Goal: Check status

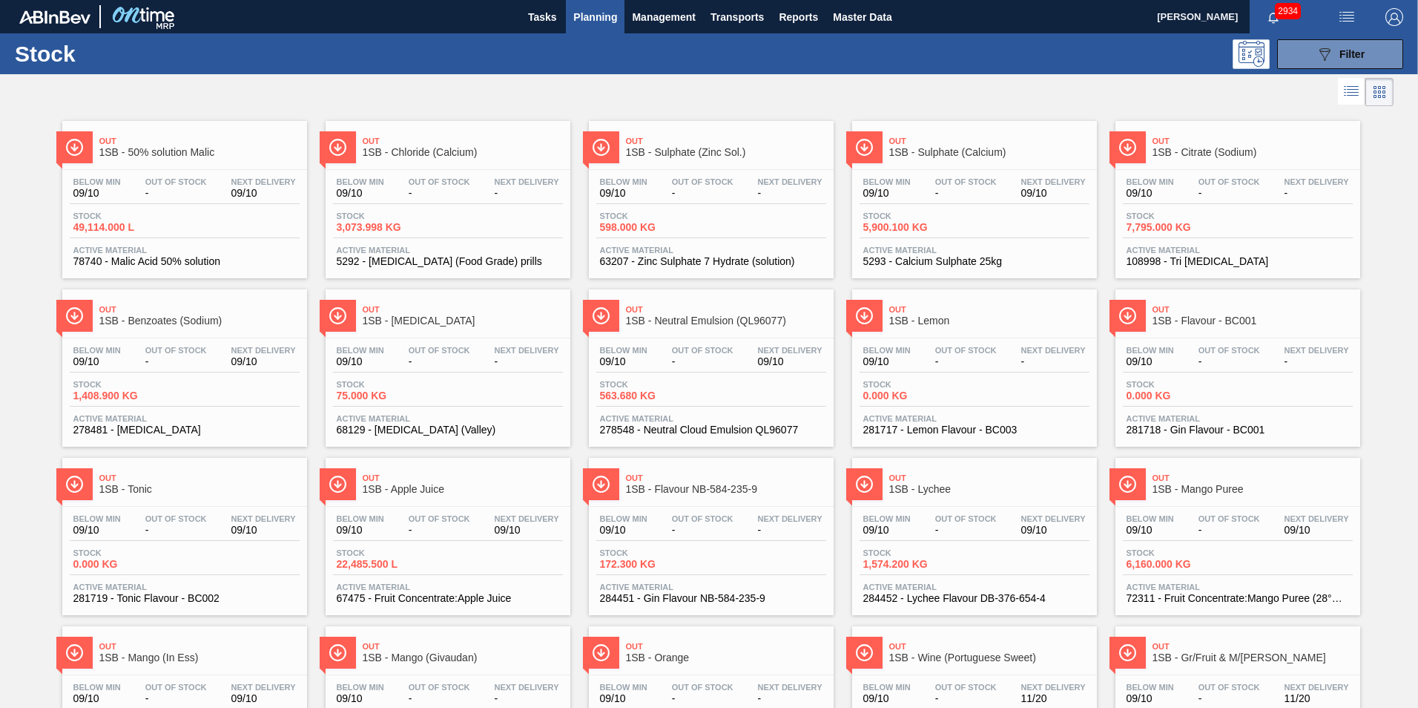
scroll to position [10, 0]
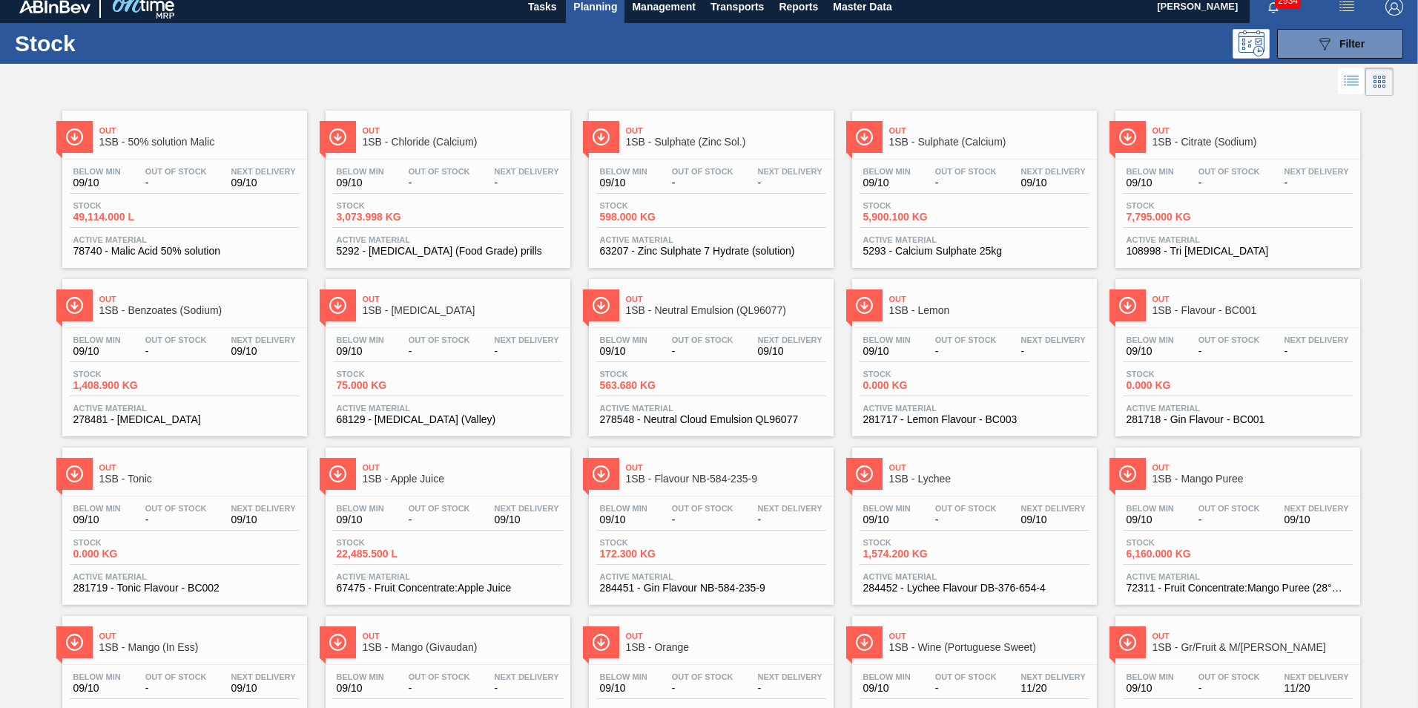
click at [409, 159] on div "Below Min 09/10 Out Of Stock - Next Delivery - Stock 3,073.998 KG Active Materi…" at bounding box center [448, 209] width 245 height 101
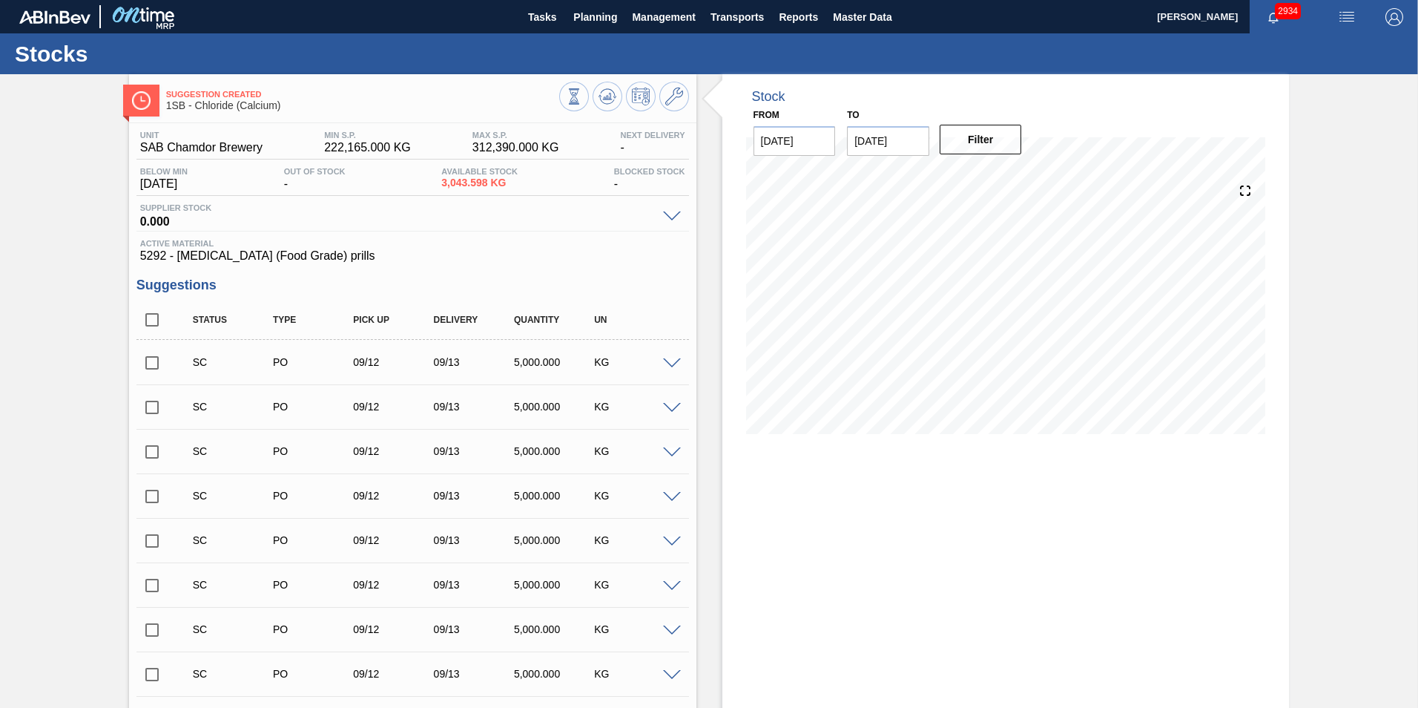
click at [156, 360] on input "checkbox" at bounding box center [151, 362] width 31 height 31
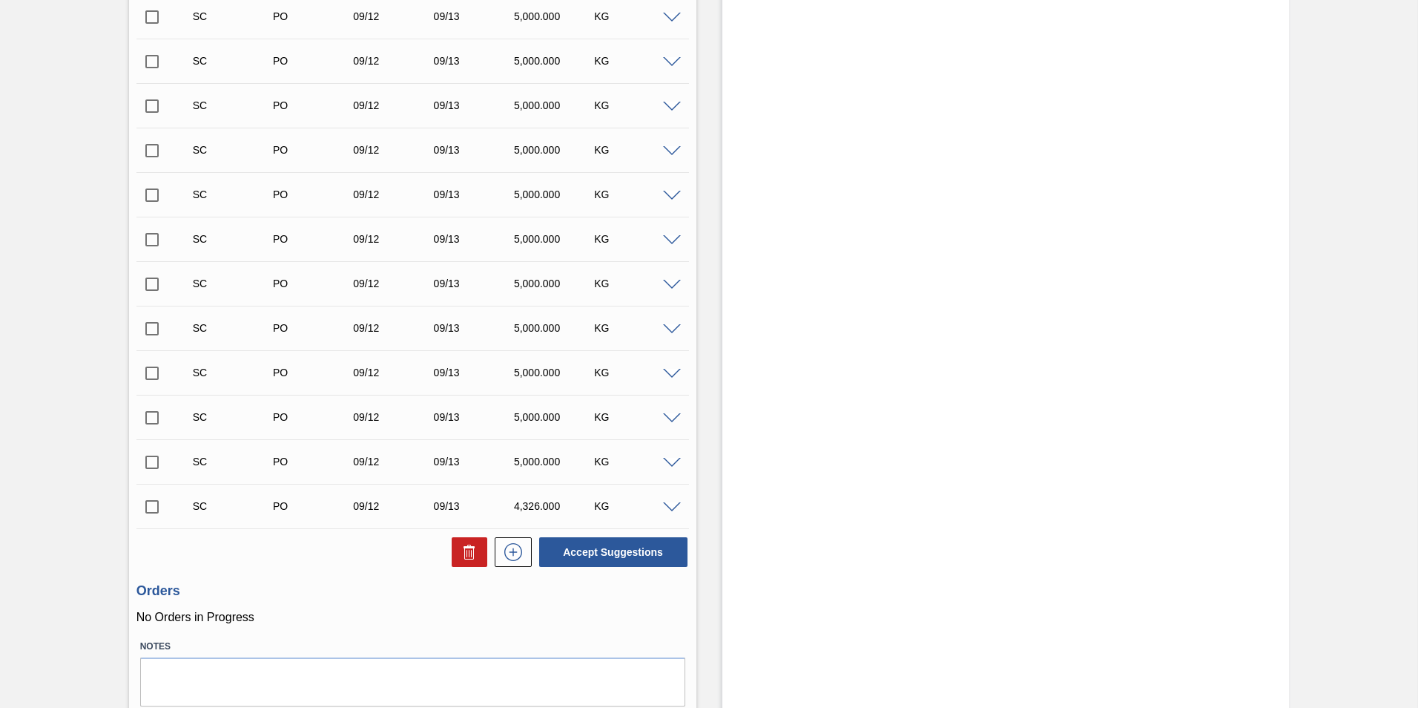
scroll to position [2620, 0]
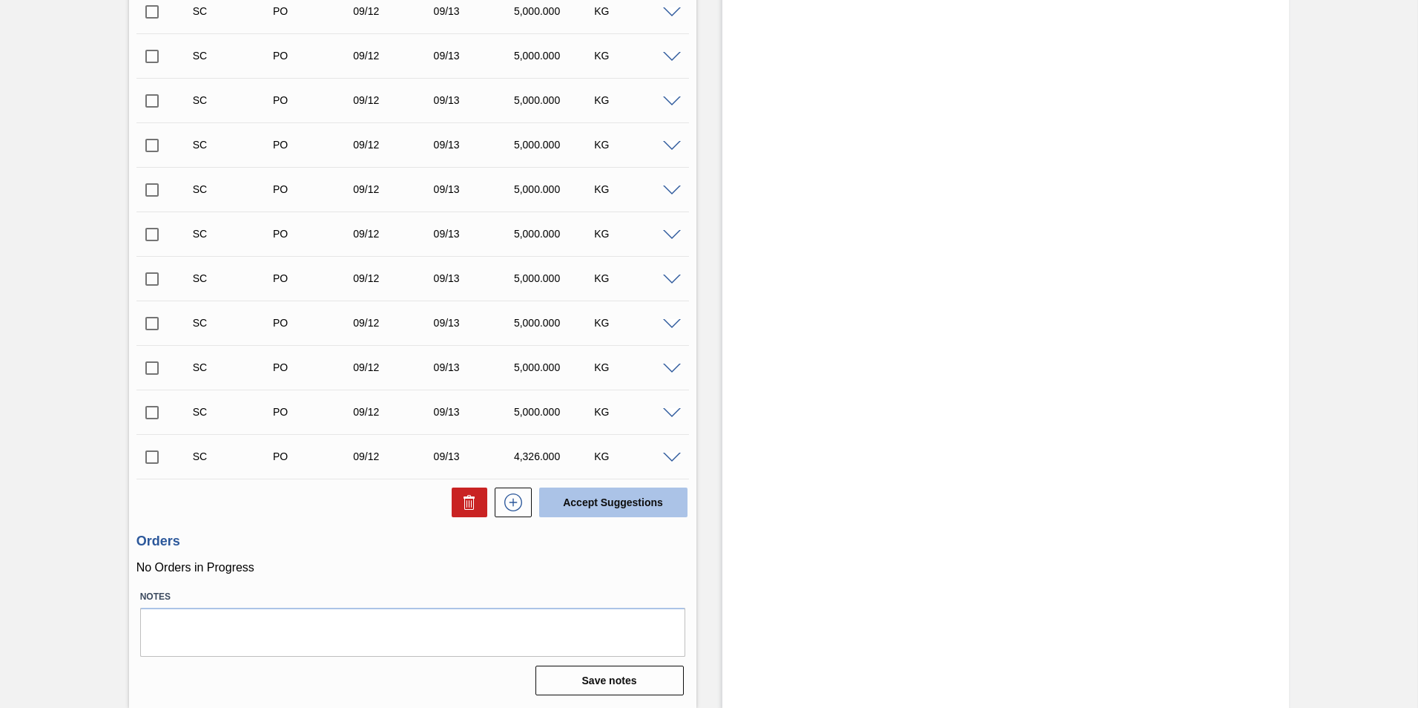
click at [630, 495] on button "Accept Suggestions" at bounding box center [613, 502] width 148 height 30
checkbox input "false"
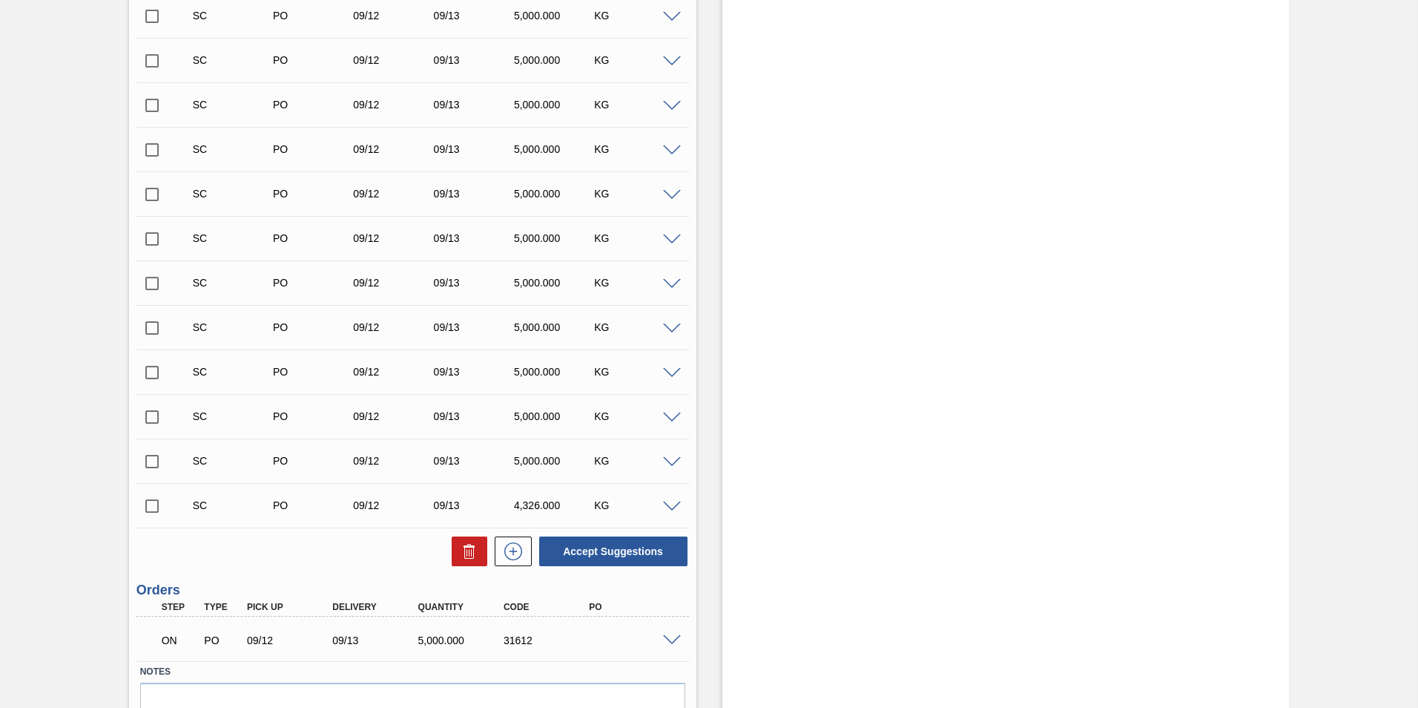
scroll to position [2602, 0]
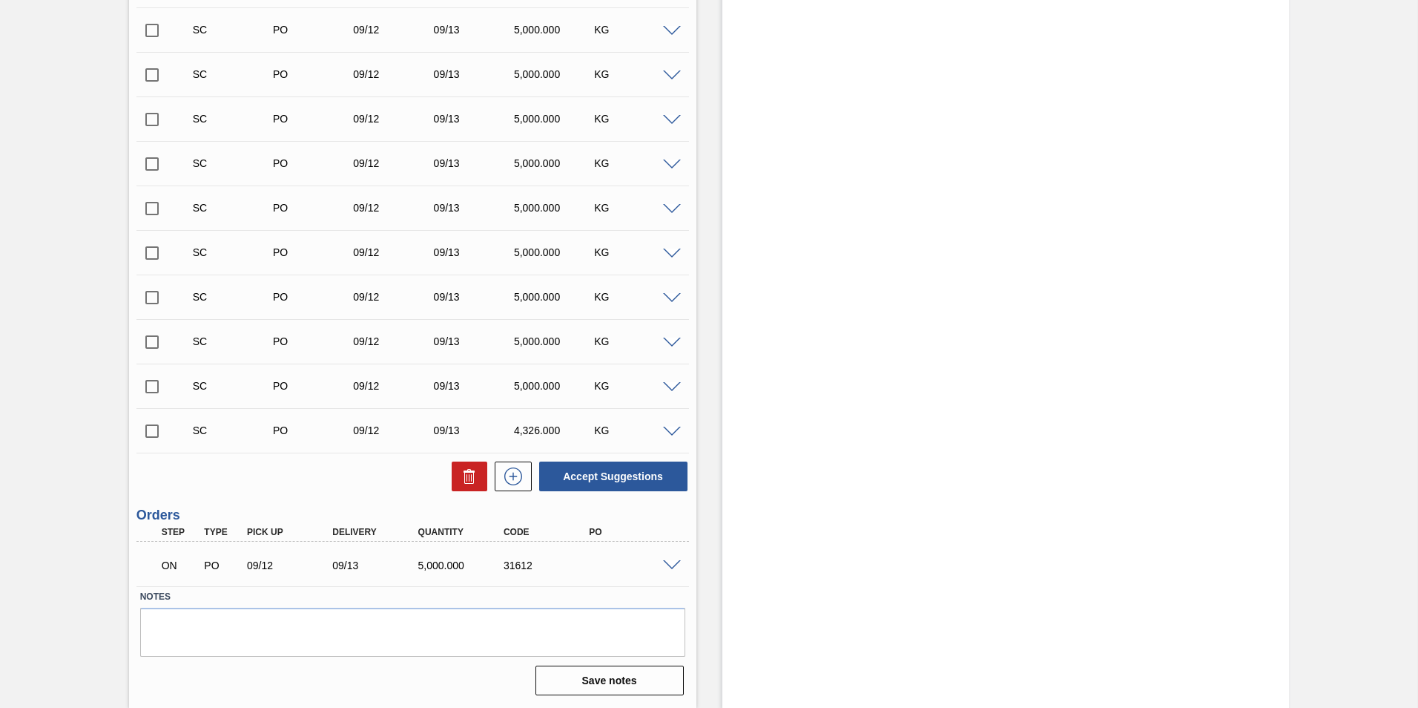
click at [671, 572] on div "ON PO 09/12 09/13 5,000.000 31612" at bounding box center [412, 563] width 553 height 37
click at [670, 562] on span at bounding box center [672, 565] width 18 height 11
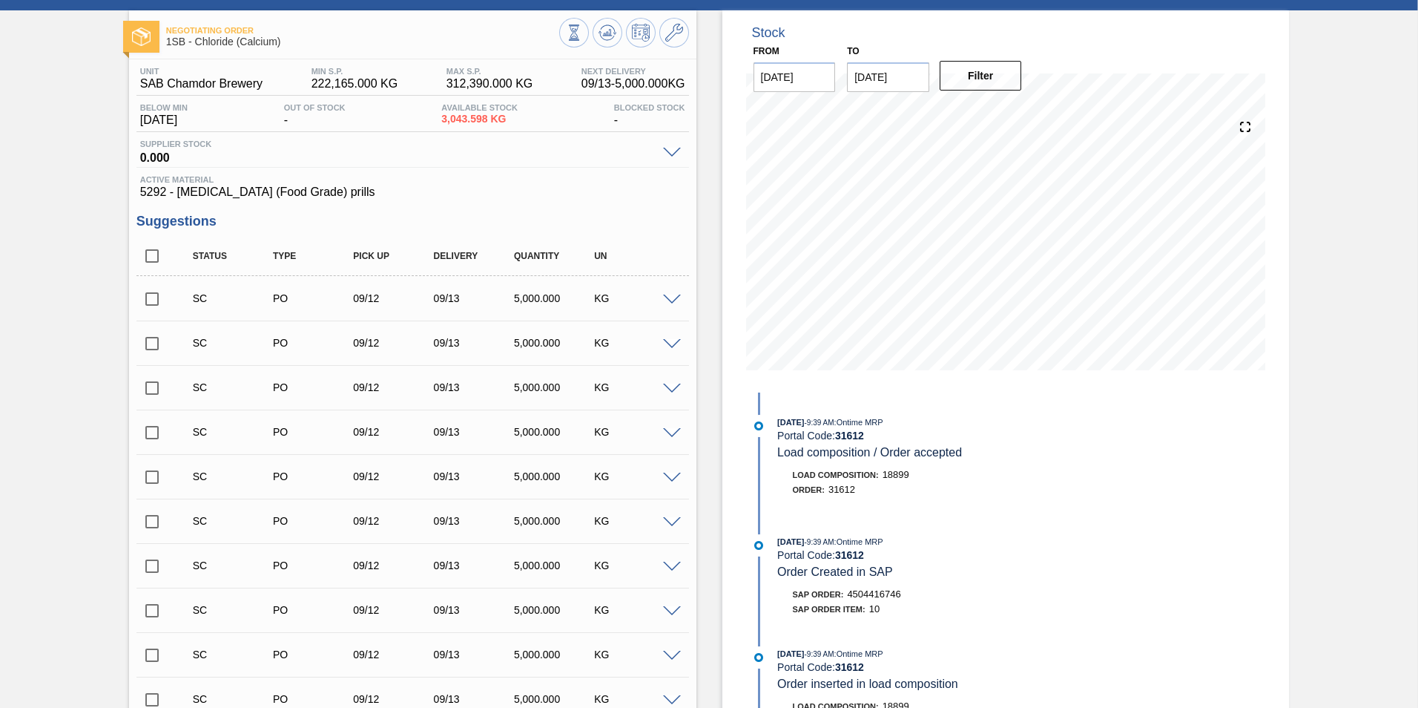
scroll to position [0, 0]
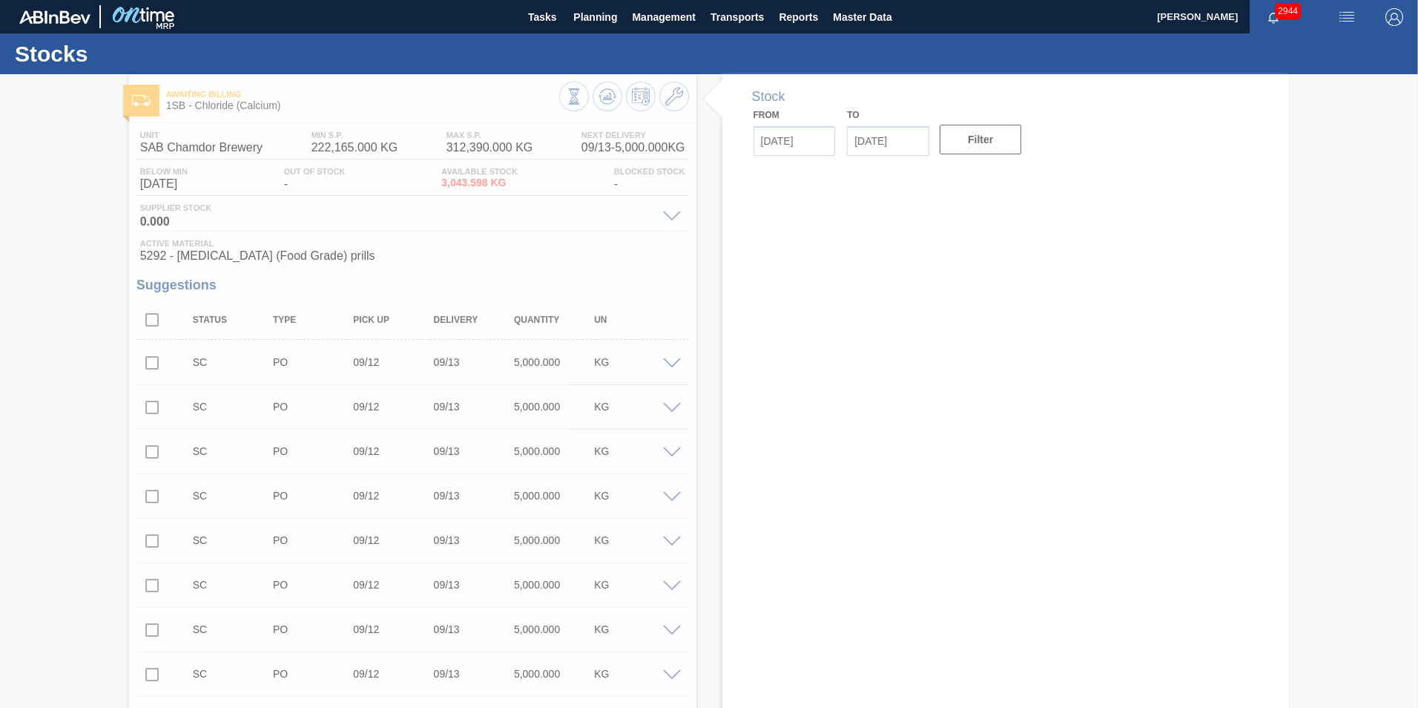
type input "[DATE]"
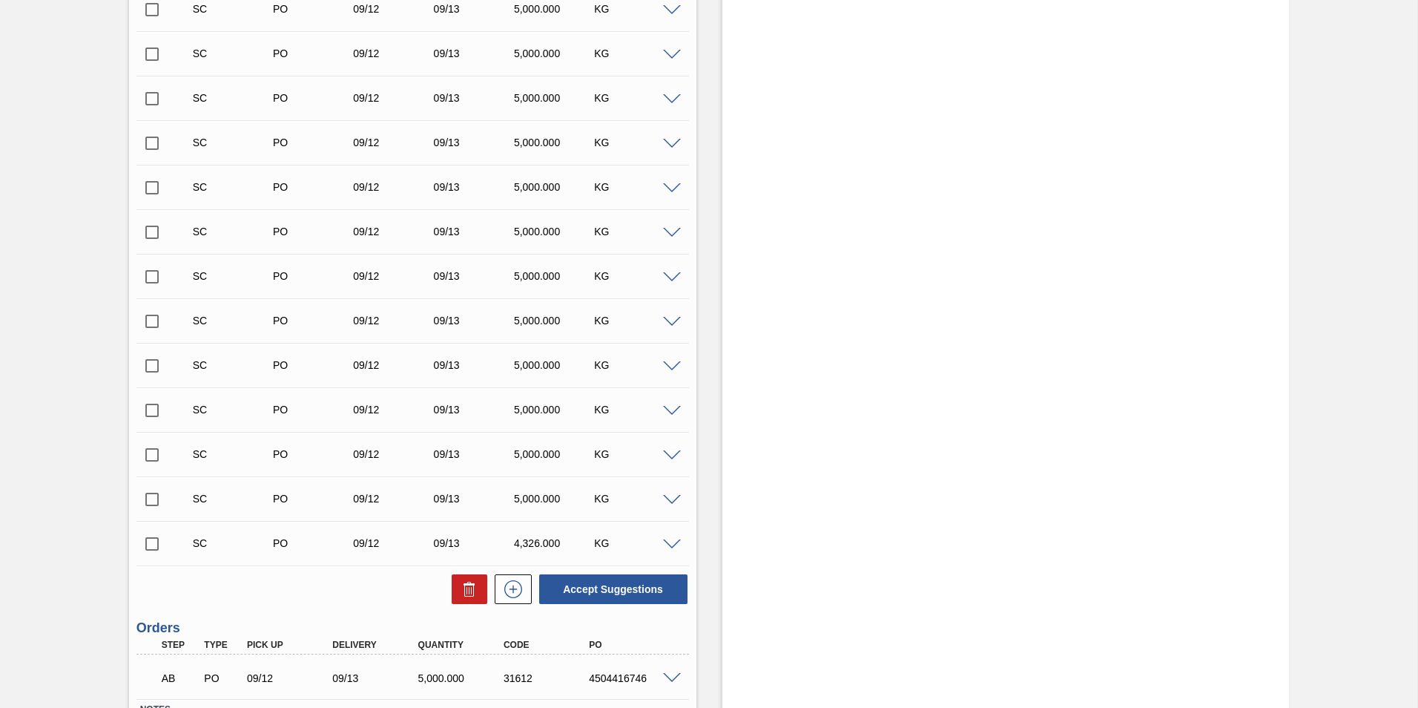
scroll to position [2602, 0]
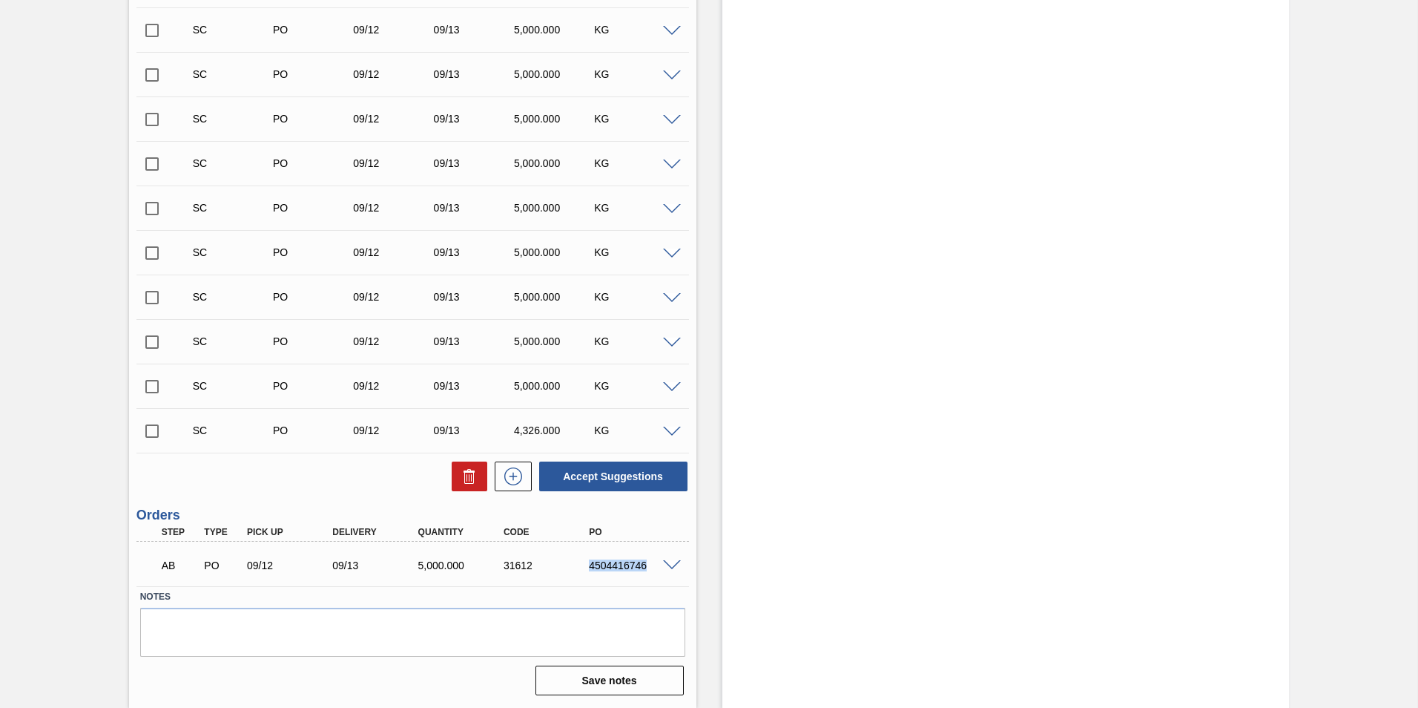
drag, startPoint x: 588, startPoint y: 565, endPoint x: 650, endPoint y: 565, distance: 62.3
click at [650, 565] on div "4504416746" at bounding box center [633, 565] width 96 height 12
copy div "4504416746"
